Goal: Book appointment/travel/reservation

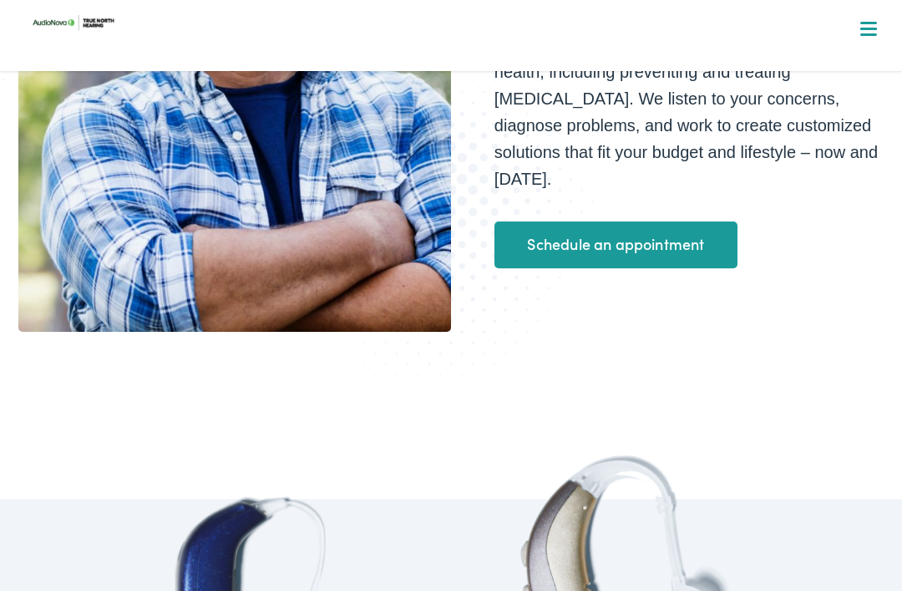
scroll to position [384, 0]
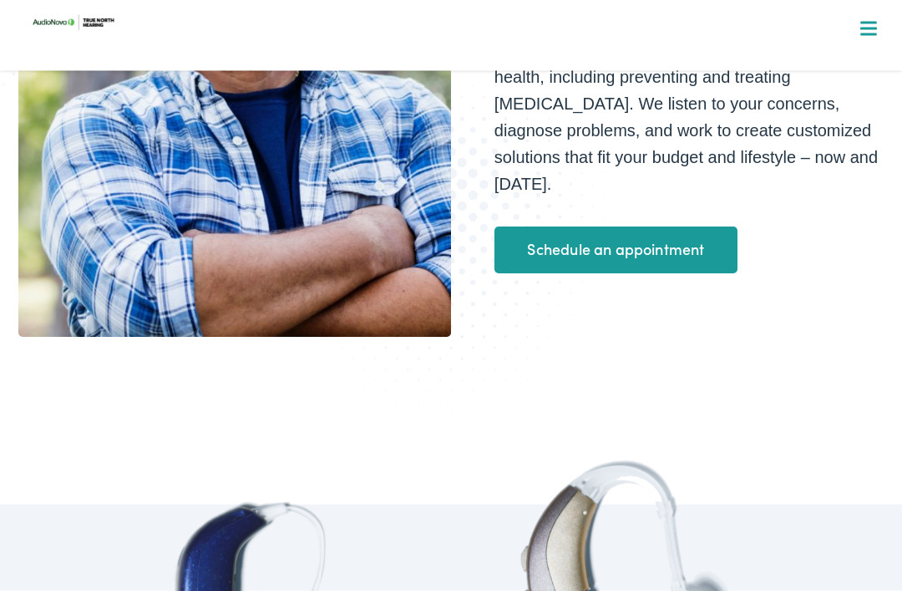
click at [640, 244] on link "Schedule an appointment" at bounding box center [616, 250] width 243 height 47
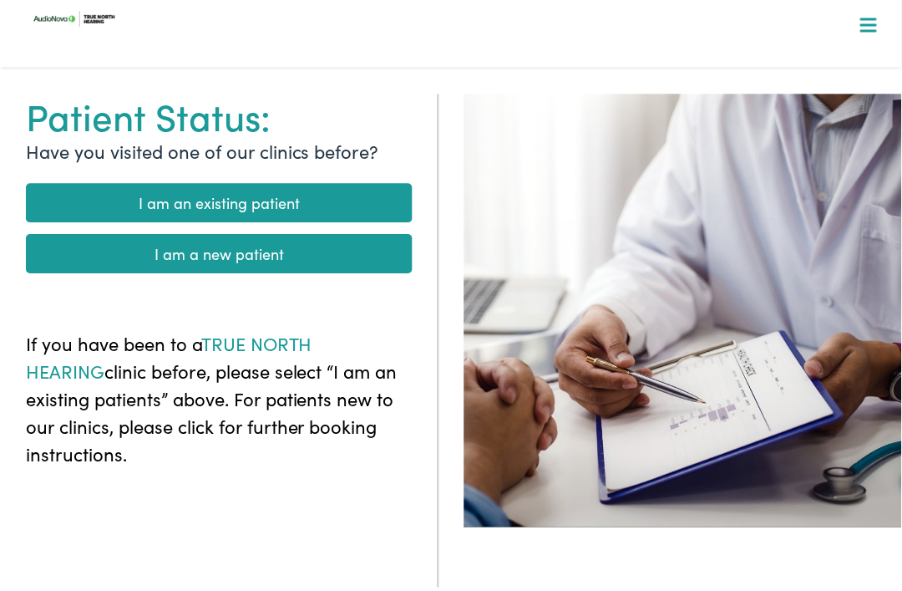
scroll to position [99, 0]
click at [329, 258] on link "I am a new patient" at bounding box center [218, 253] width 387 height 39
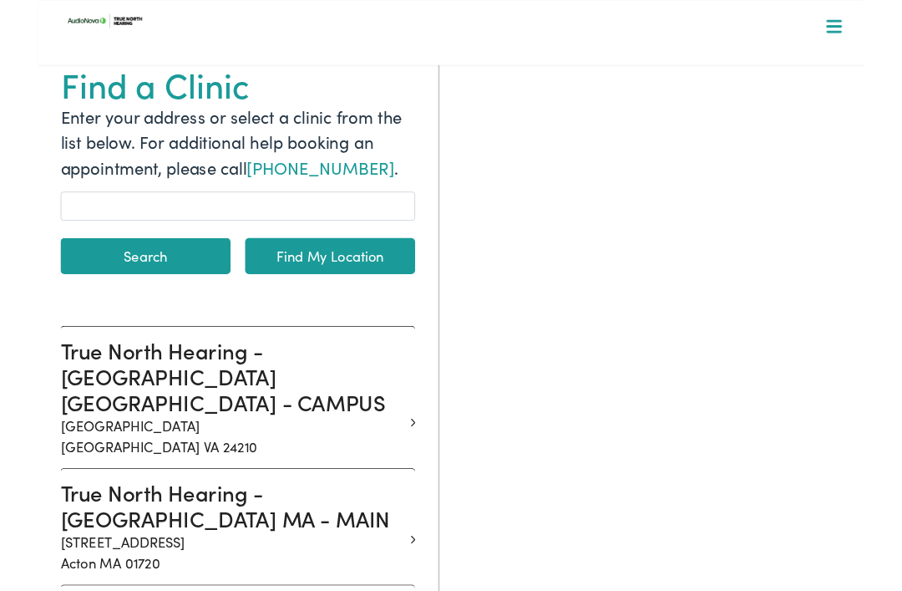
scroll to position [178, 0]
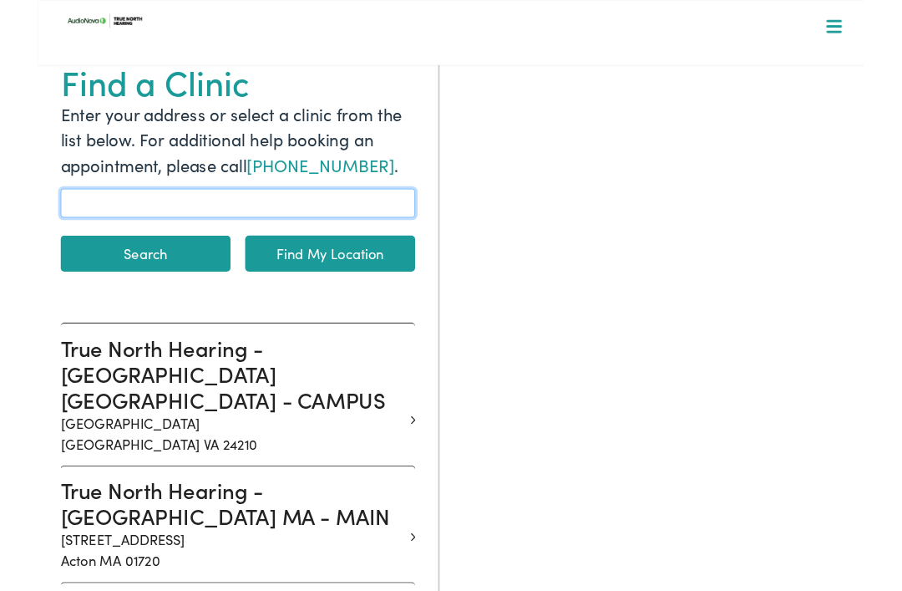
click at [94, 205] on input "text" at bounding box center [218, 221] width 387 height 32
click at [118, 275] on button "Search" at bounding box center [117, 275] width 185 height 39
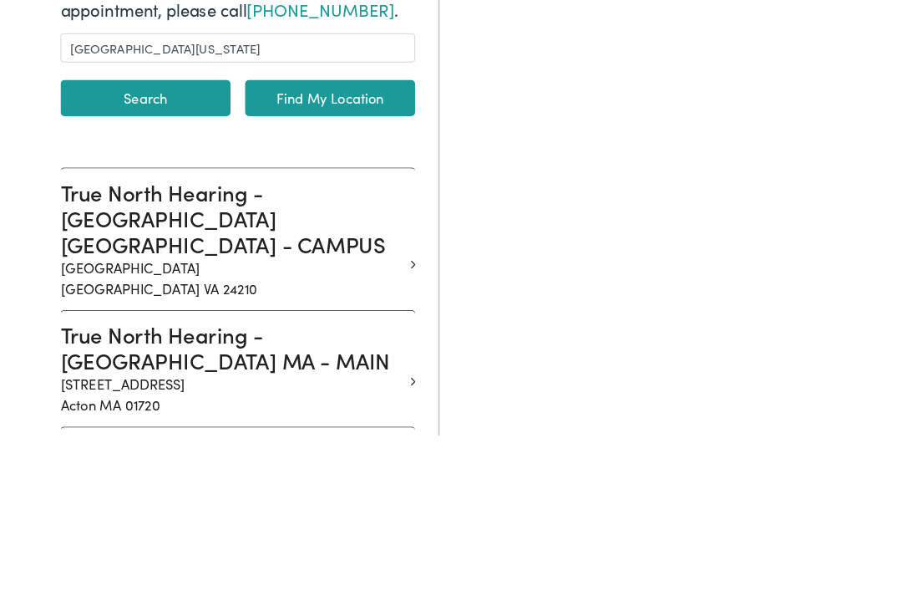
click at [313, 256] on link "Find My Location" at bounding box center [318, 275] width 185 height 39
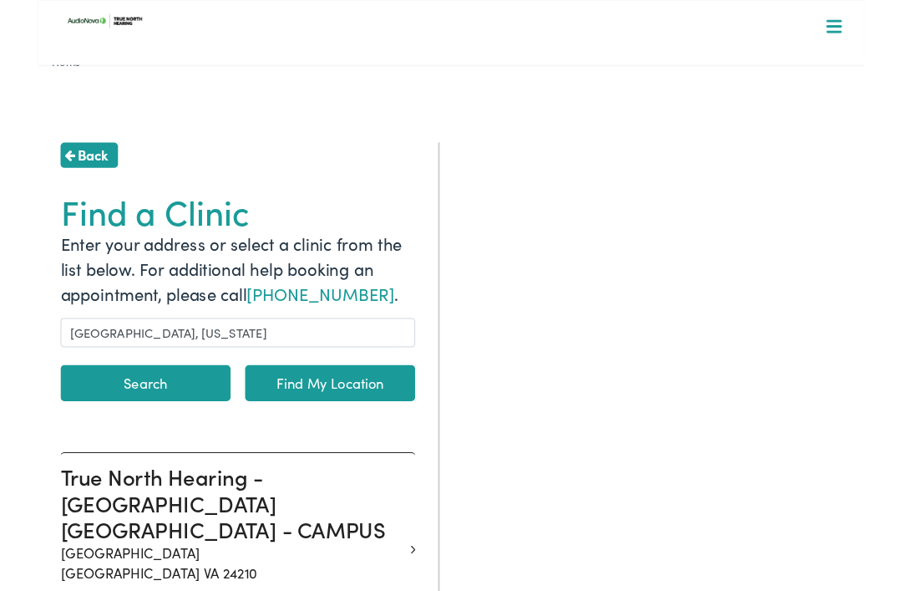
scroll to position [44, 0]
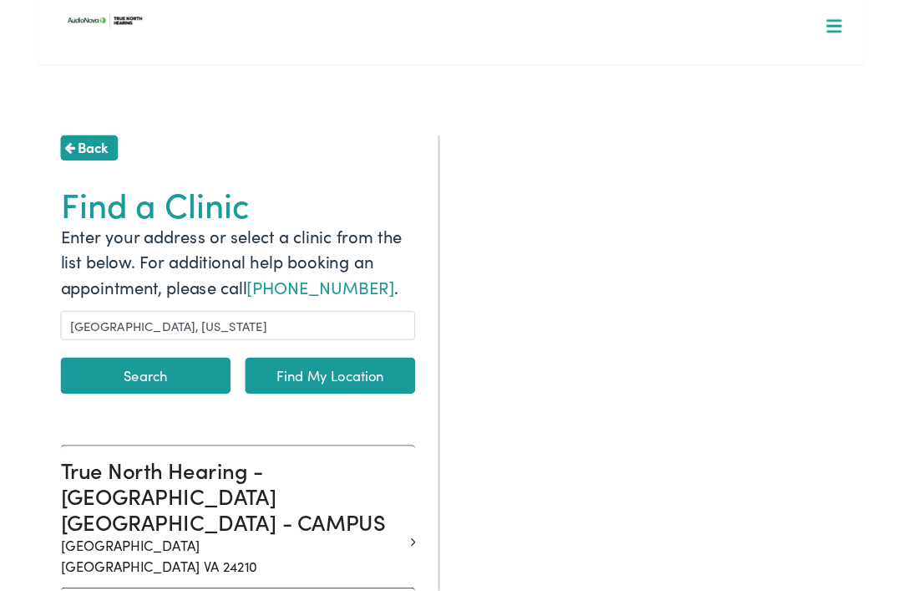
click at [345, 403] on link "Find My Location" at bounding box center [318, 409] width 185 height 39
click at [342, 407] on link "Find My Location" at bounding box center [318, 409] width 185 height 39
click at [135, 393] on button "Search" at bounding box center [117, 409] width 185 height 39
click at [138, 414] on button "Search" at bounding box center [117, 409] width 185 height 39
click at [153, 422] on button "Search" at bounding box center [117, 409] width 185 height 39
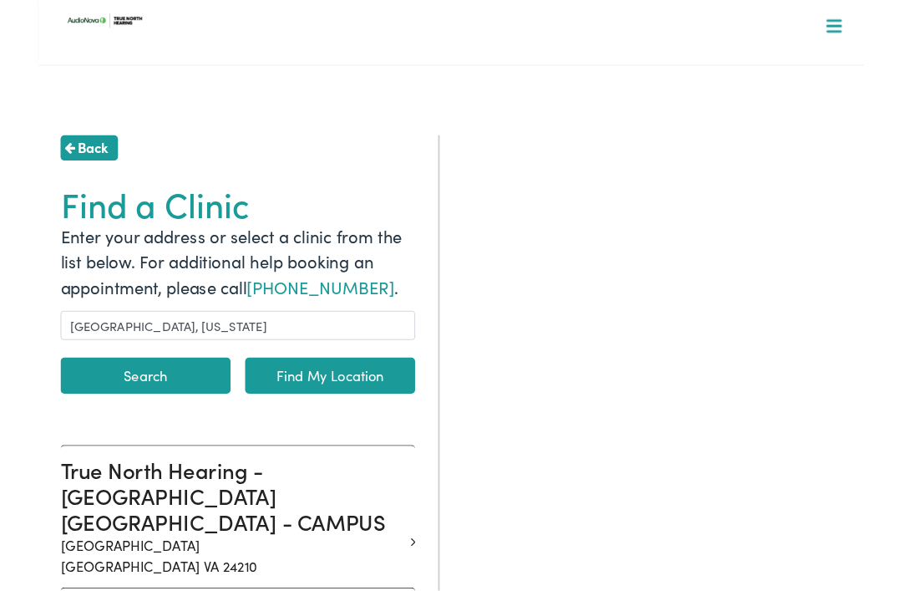
click at [162, 420] on button "Search" at bounding box center [117, 409] width 185 height 39
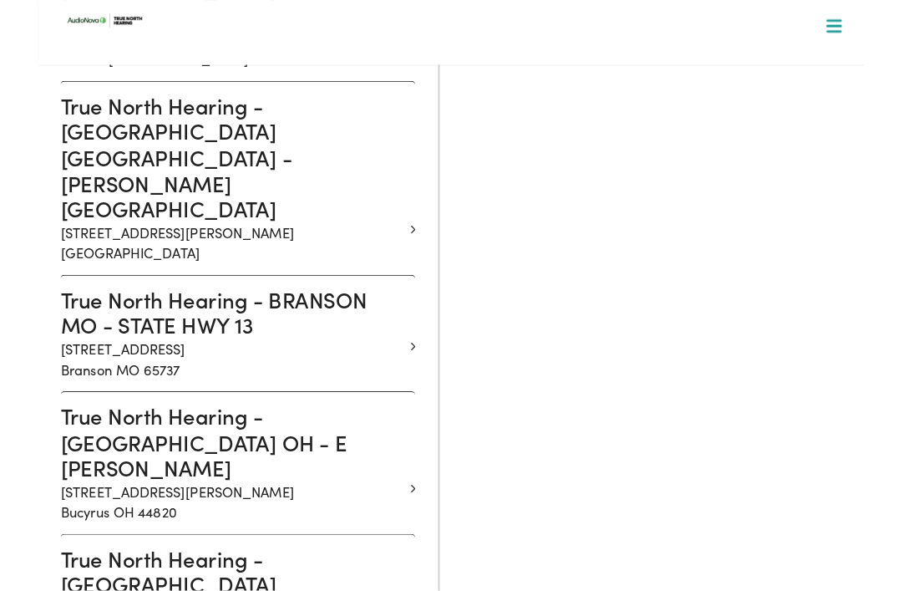
scroll to position [4056, 0]
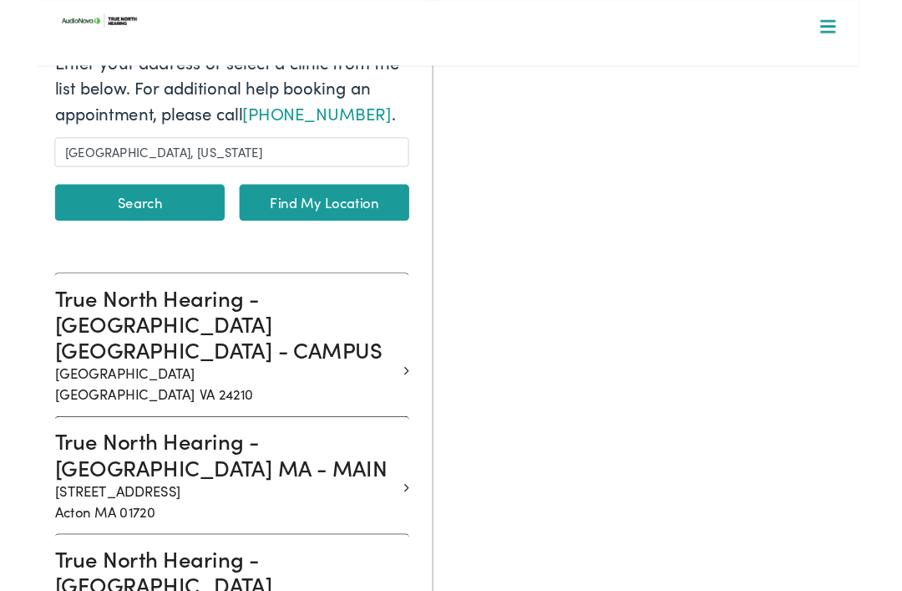
scroll to position [269, 0]
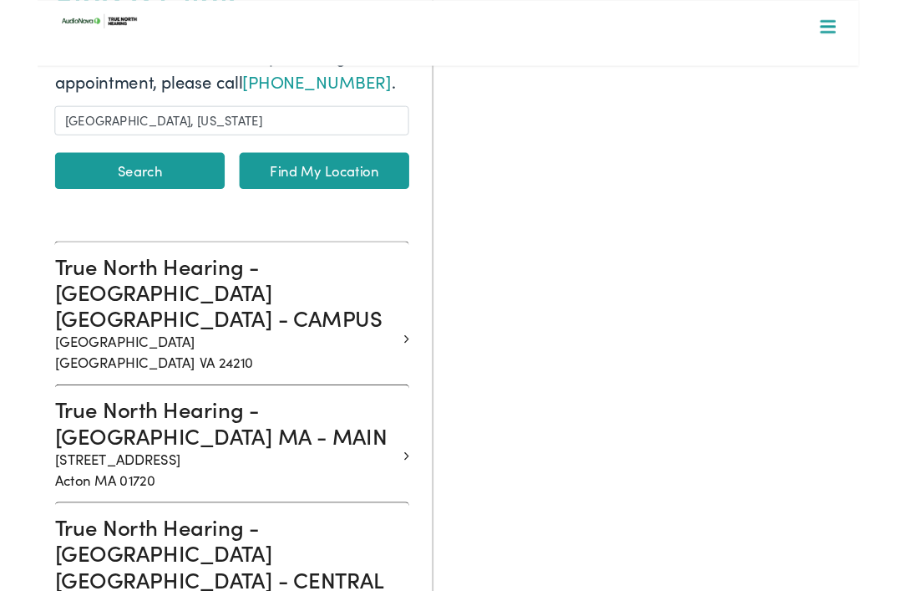
click at [338, 182] on link "Find My Location" at bounding box center [317, 184] width 184 height 39
click at [321, 193] on link "Find My Location" at bounding box center [317, 184] width 184 height 39
click at [329, 183] on link "Find My Location" at bounding box center [317, 184] width 184 height 39
click at [325, 197] on link "Find My Location" at bounding box center [317, 184] width 184 height 39
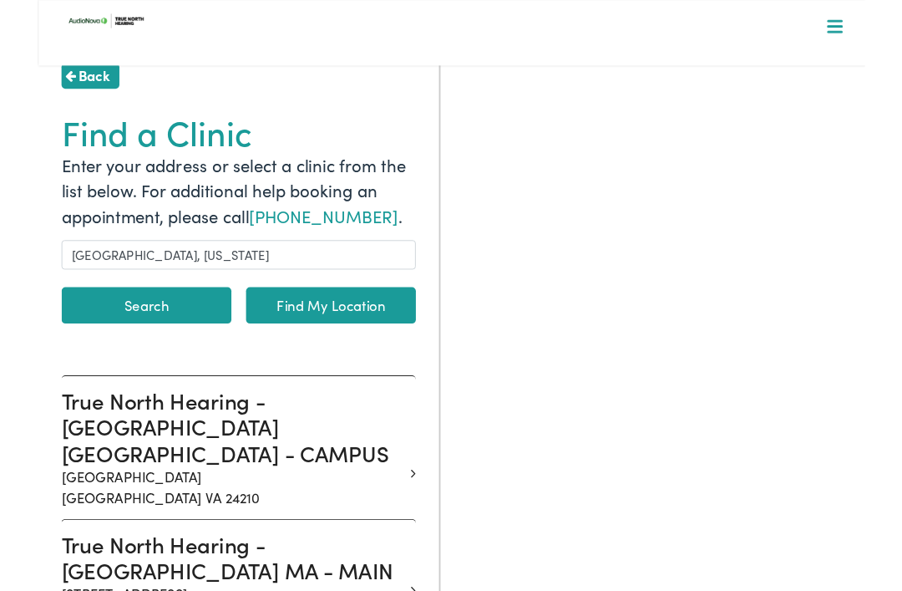
scroll to position [124, 0]
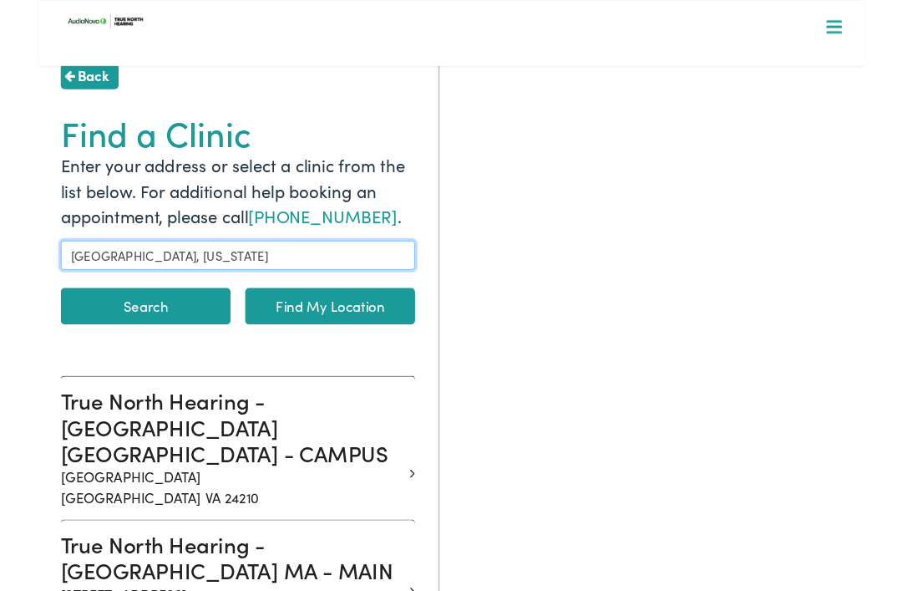
click at [125, 268] on input "Traverse City, Michigan" at bounding box center [216, 276] width 383 height 32
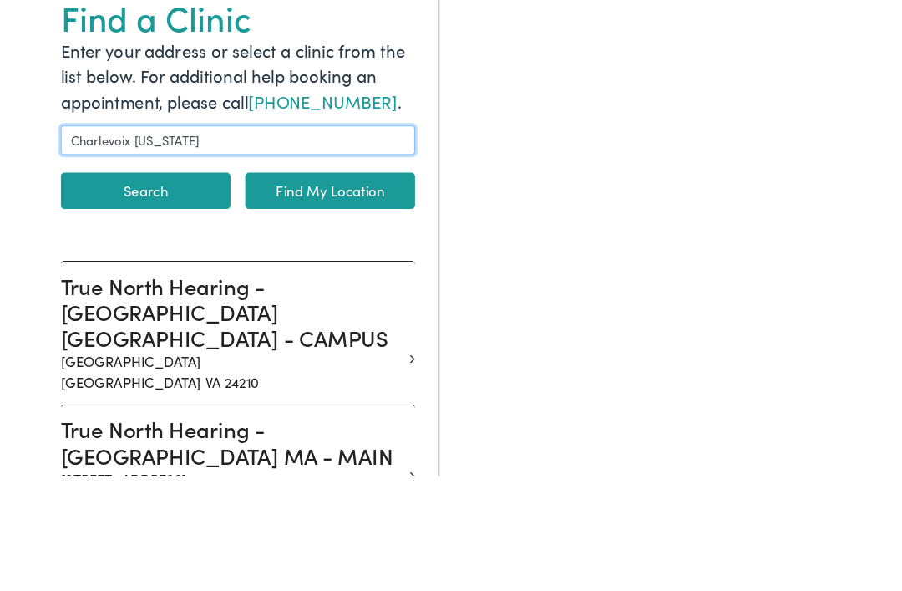
click at [118, 311] on button "Search" at bounding box center [117, 330] width 184 height 39
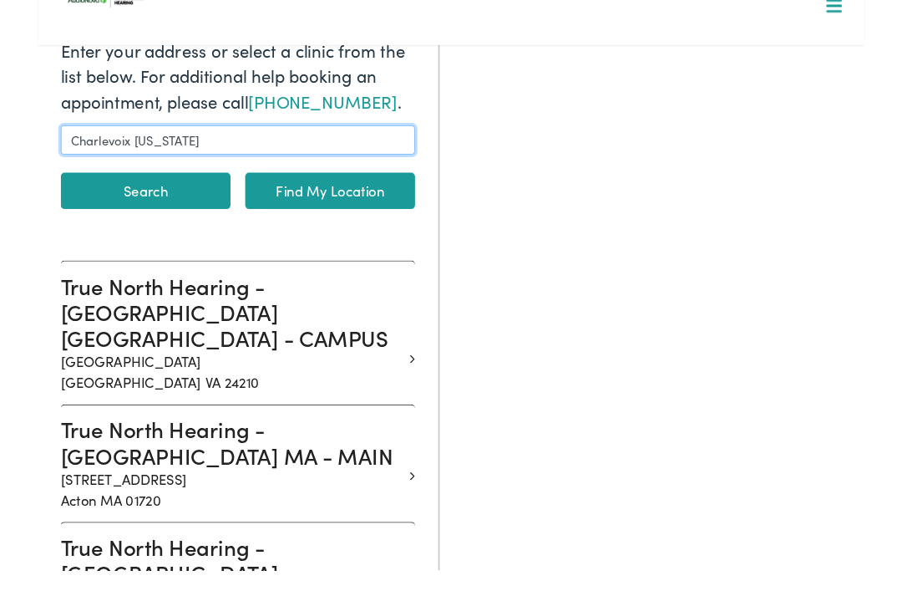
scroll to position [319, 0]
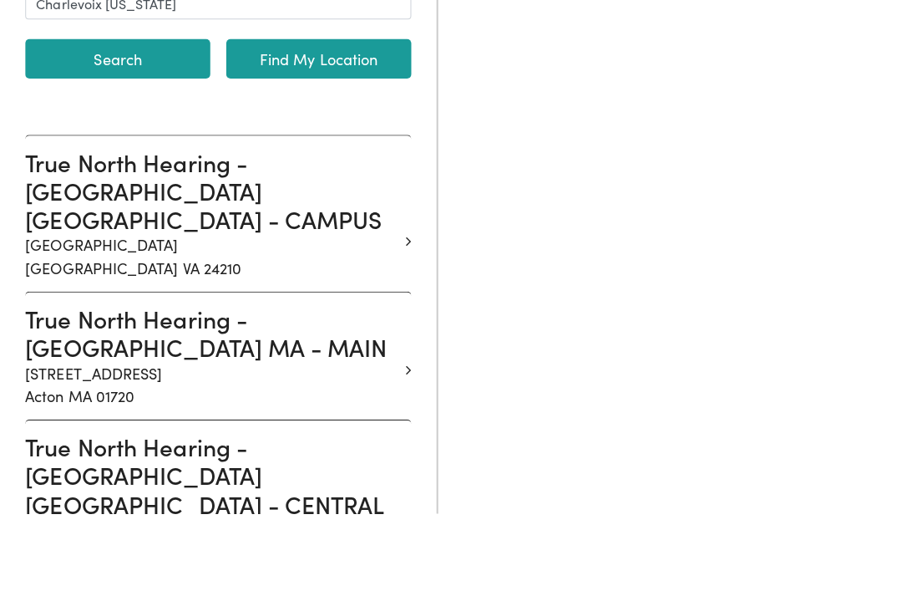
click at [319, 115] on link "Find My Location" at bounding box center [317, 134] width 184 height 39
type input "Traverse City, Michigan"
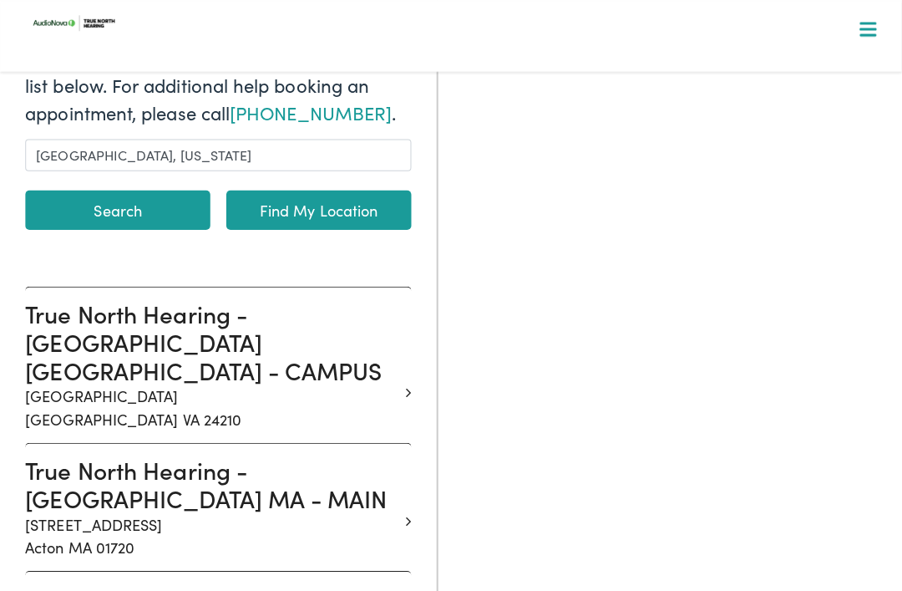
scroll to position [245, 0]
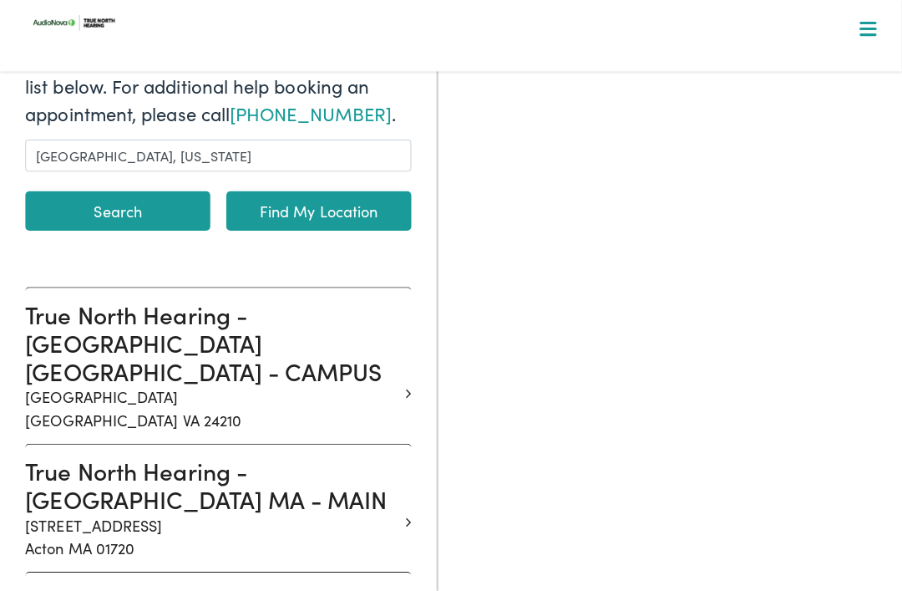
click at [331, 208] on link "Find My Location" at bounding box center [317, 209] width 184 height 39
click at [324, 192] on link "Find My Location" at bounding box center [317, 209] width 184 height 39
click at [297, 219] on link "Find My Location" at bounding box center [317, 209] width 184 height 39
click at [112, 198] on button "Search" at bounding box center [117, 209] width 184 height 39
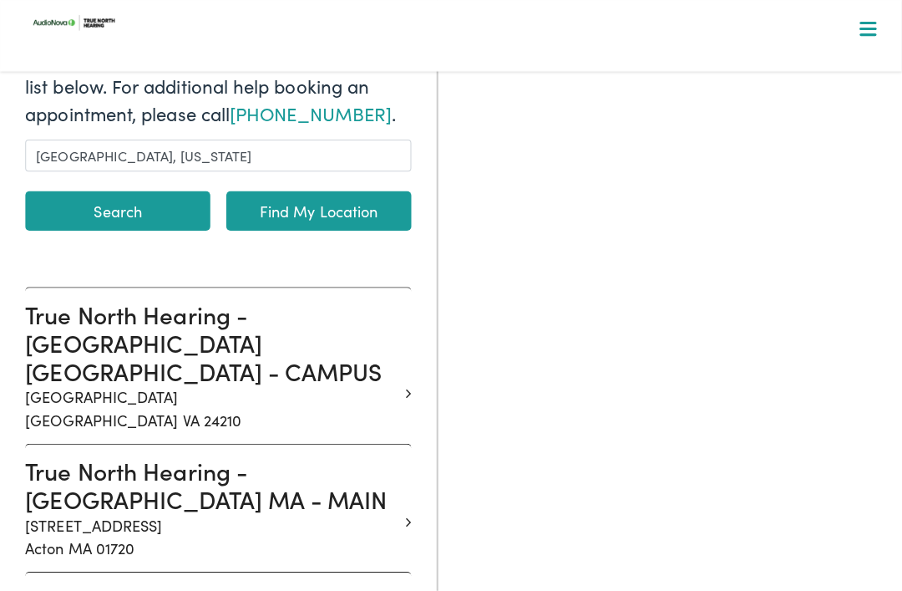
click at [121, 193] on button "Search" at bounding box center [117, 209] width 184 height 39
click at [132, 193] on button "Search" at bounding box center [117, 209] width 184 height 39
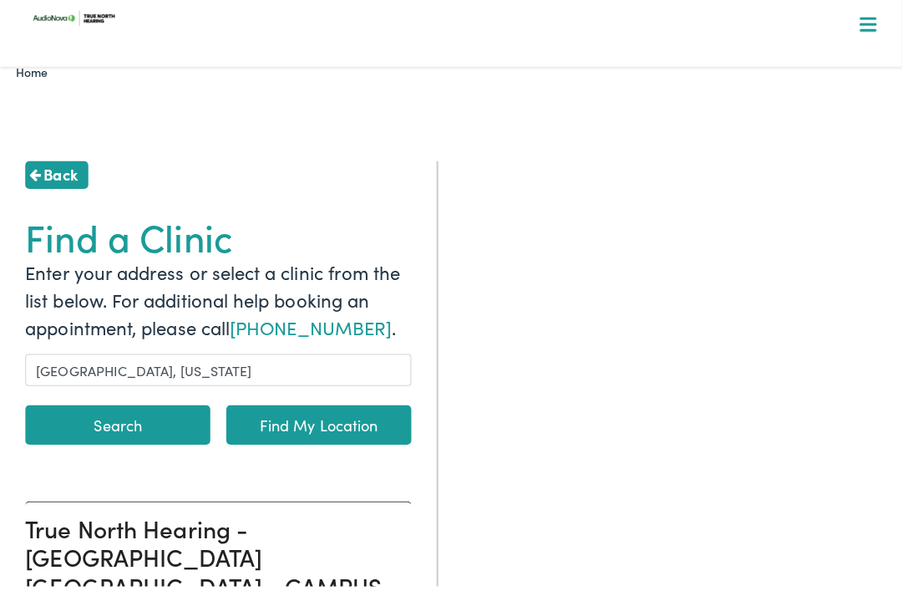
scroll to position [28, 0]
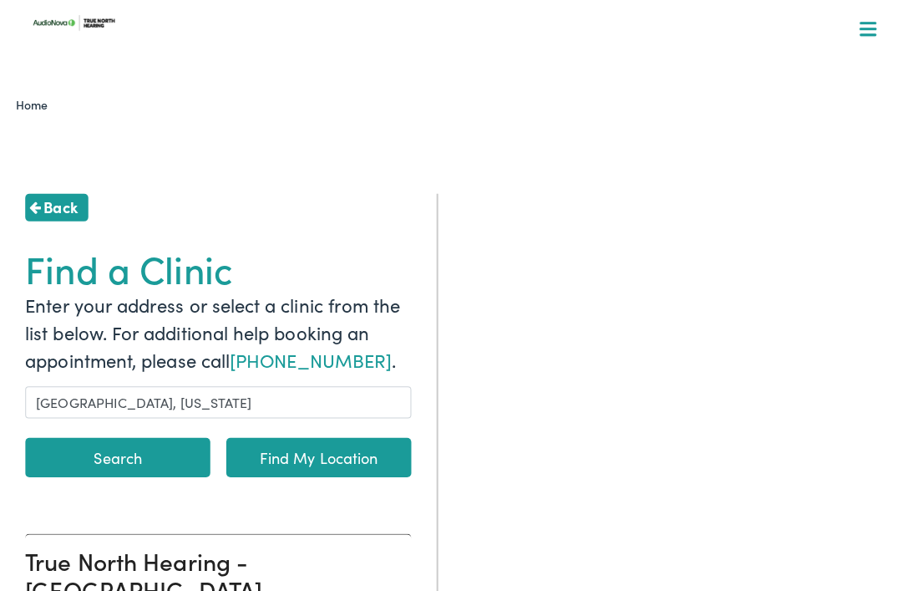
click at [561, 370] on div at bounding box center [677, 426] width 435 height 469
